Goal: Transaction & Acquisition: Subscribe to service/newsletter

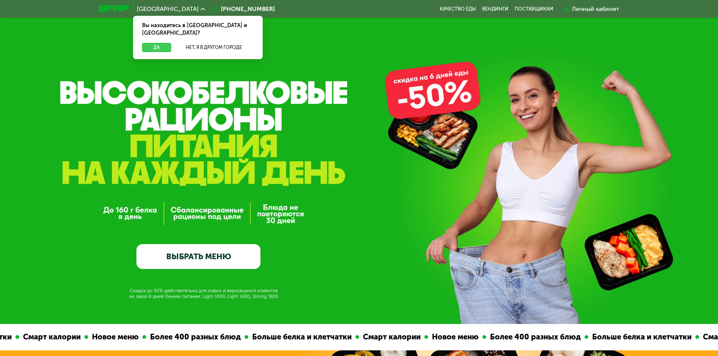
click at [168, 43] on button "Да" at bounding box center [156, 47] width 29 height 9
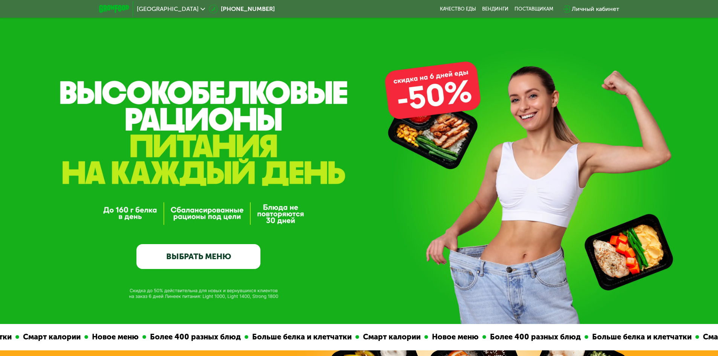
click at [206, 260] on link "ВЫБРАТЬ МЕНЮ" at bounding box center [198, 256] width 124 height 25
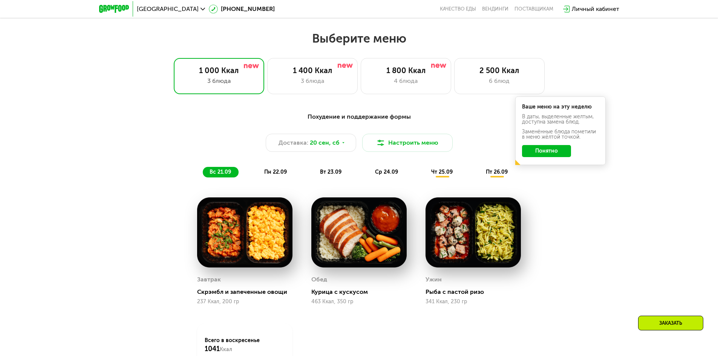
scroll to position [625, 0]
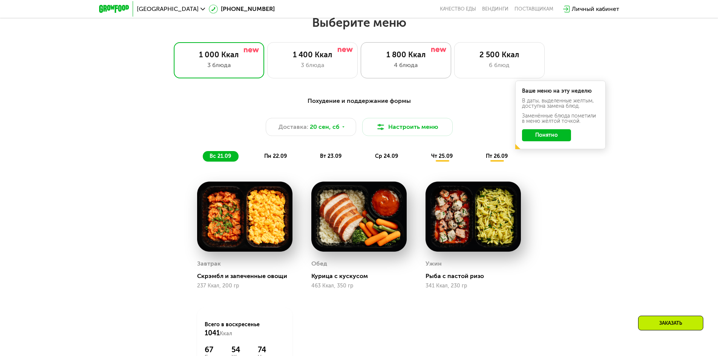
click at [407, 64] on div "4 блюда" at bounding box center [406, 65] width 75 height 9
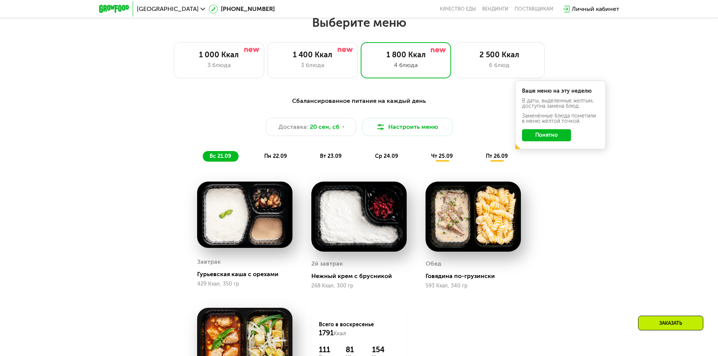
click at [555, 137] on button "Понятно" at bounding box center [546, 135] width 49 height 12
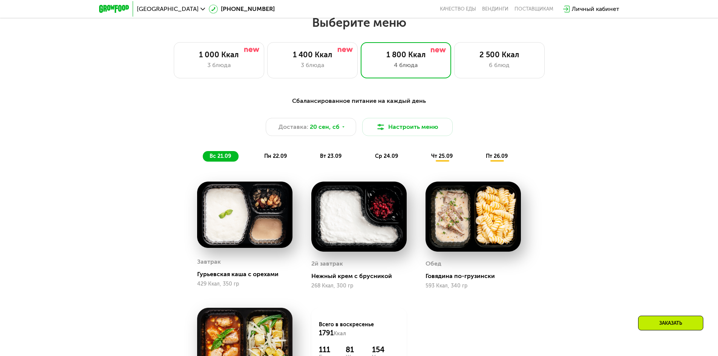
click at [276, 158] on span "пн 22.09" at bounding box center [275, 156] width 23 height 6
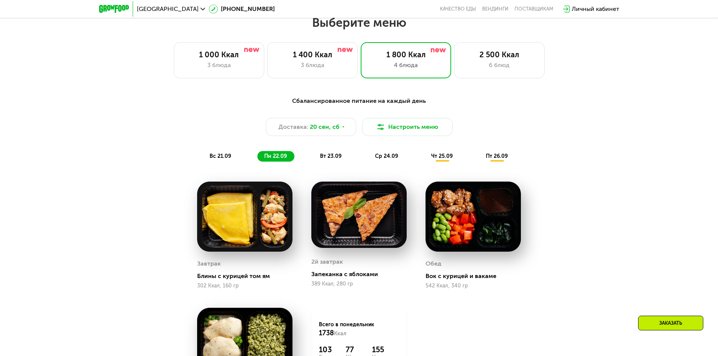
click at [318, 156] on div "вт 23.09" at bounding box center [331, 156] width 36 height 11
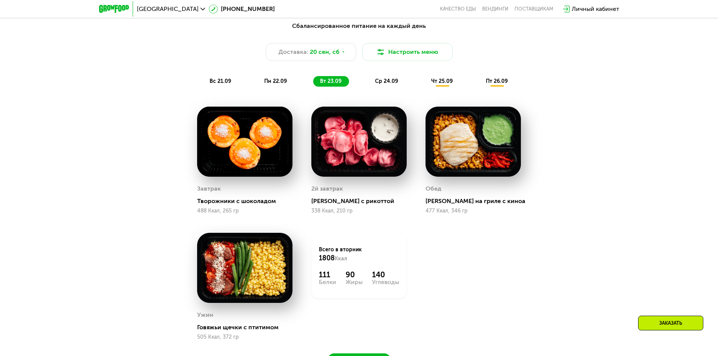
scroll to position [700, 0]
click at [386, 83] on span "ср 24.09" at bounding box center [386, 81] width 23 height 6
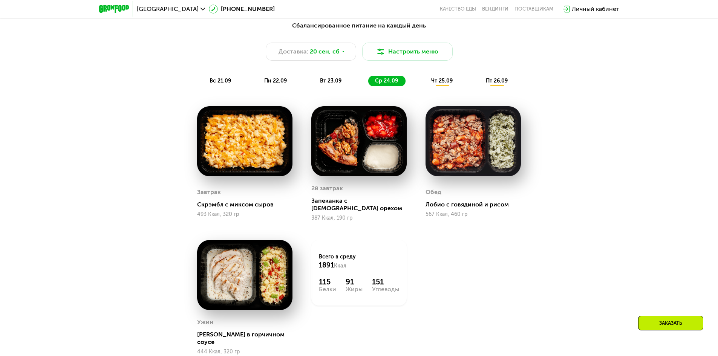
click at [448, 84] on span "чт 25.09" at bounding box center [441, 81] width 21 height 6
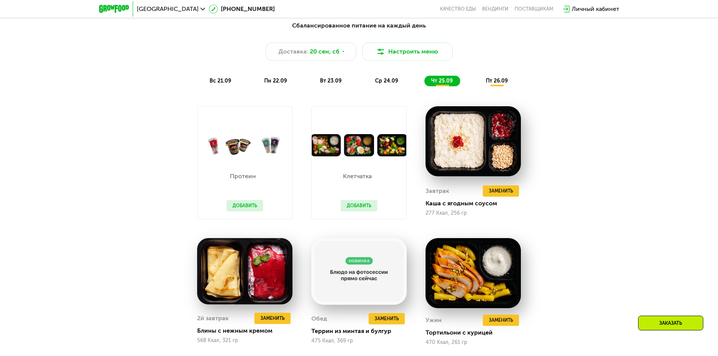
scroll to position [738, 0]
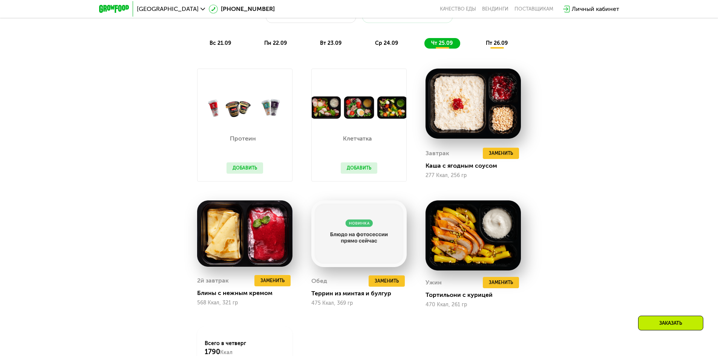
click at [495, 45] on span "пт 26.09" at bounding box center [497, 43] width 22 height 6
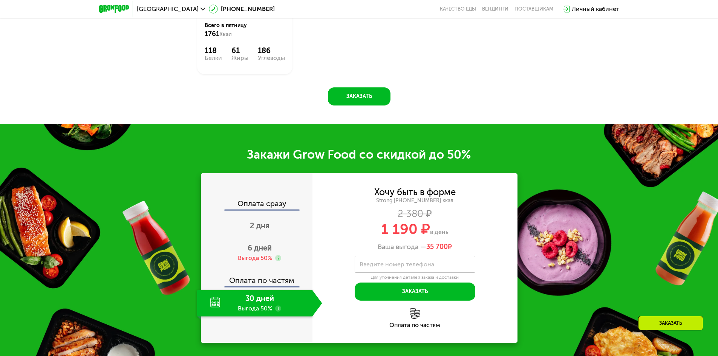
scroll to position [1077, 0]
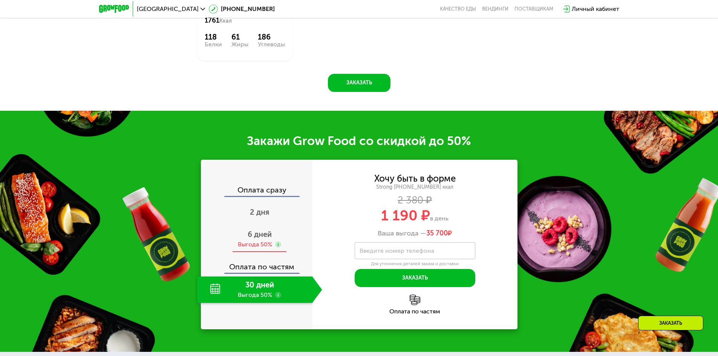
click at [262, 235] on div "6 дней Выгода 50%" at bounding box center [259, 239] width 125 height 26
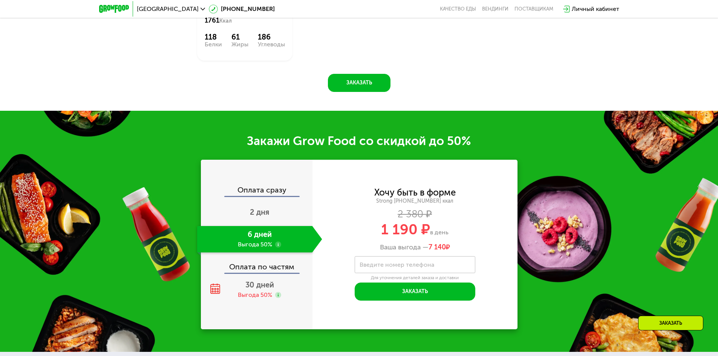
click at [256, 188] on div "Оплата сразу" at bounding box center [257, 191] width 111 height 10
click at [256, 209] on span "2 дня" at bounding box center [260, 212] width 20 height 9
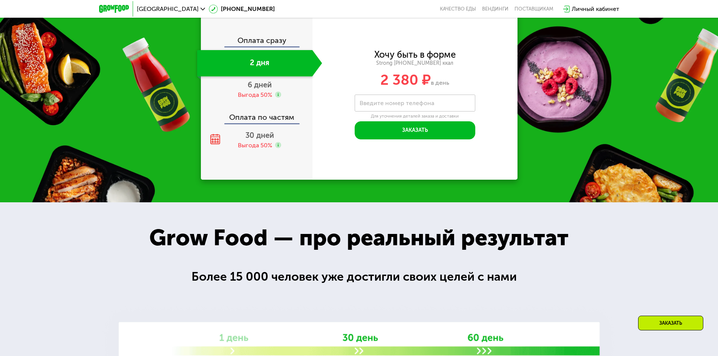
scroll to position [987, 0]
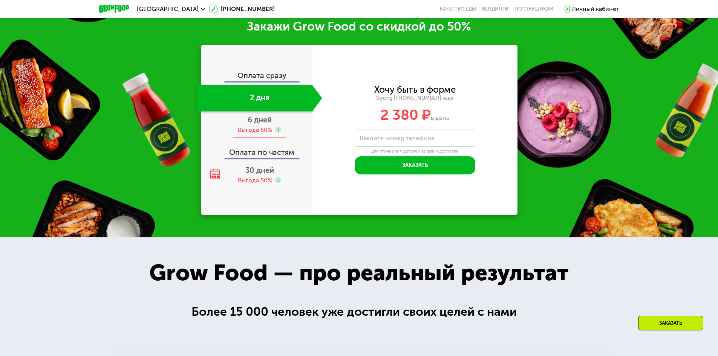
click at [258, 134] on div "Выгода 50%" at bounding box center [255, 130] width 34 height 8
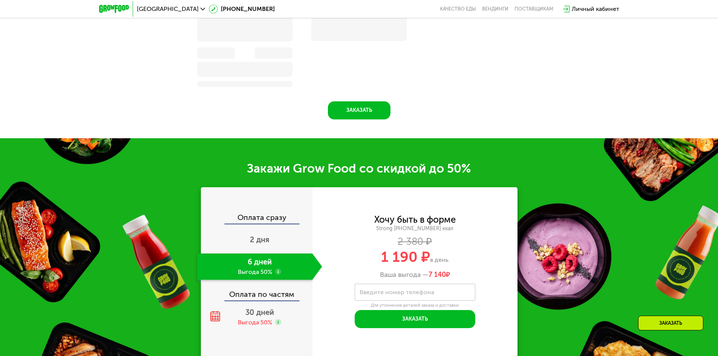
scroll to position [984, 0]
